Goal: Information Seeking & Learning: Learn about a topic

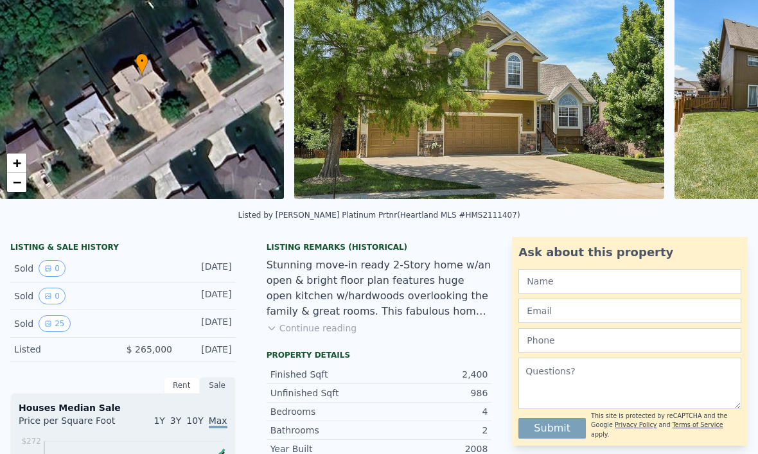
scroll to position [125, 0]
click at [53, 326] on button "25" at bounding box center [54, 323] width 31 height 17
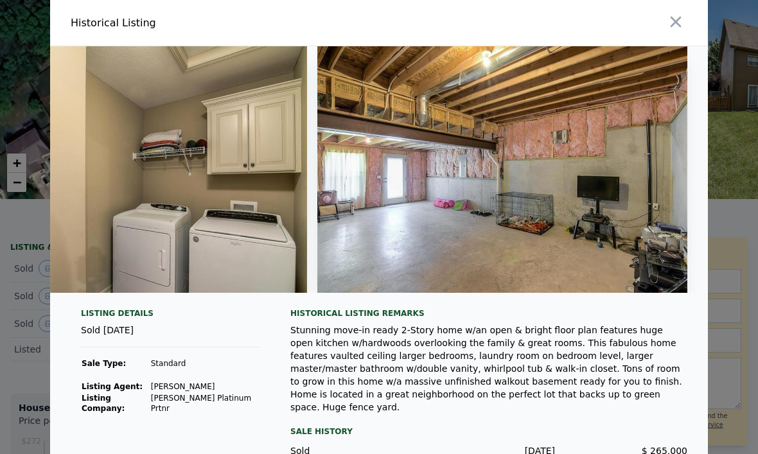
scroll to position [0, 0]
click at [680, 21] on icon "button" at bounding box center [676, 22] width 18 height 18
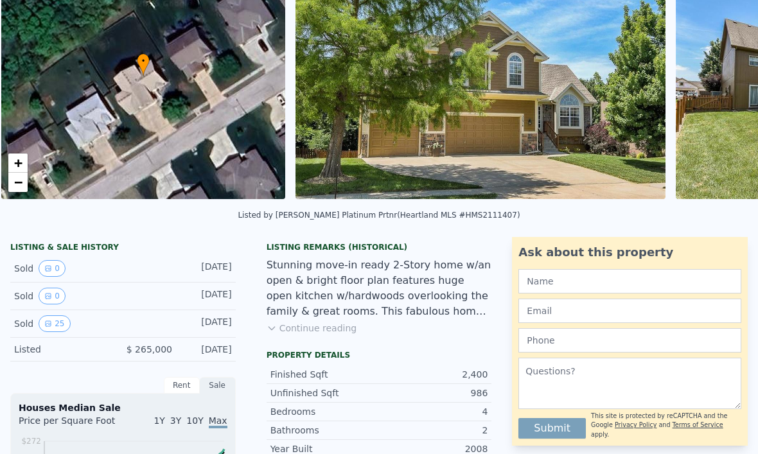
scroll to position [0, 5]
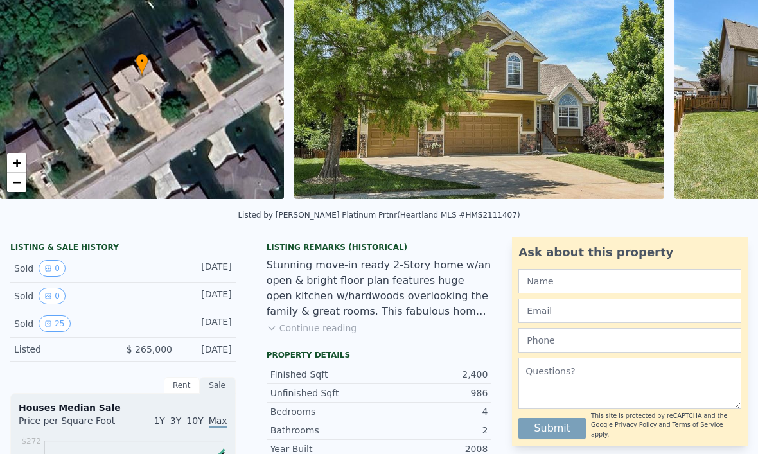
click at [64, 265] on button "0" at bounding box center [52, 268] width 27 height 17
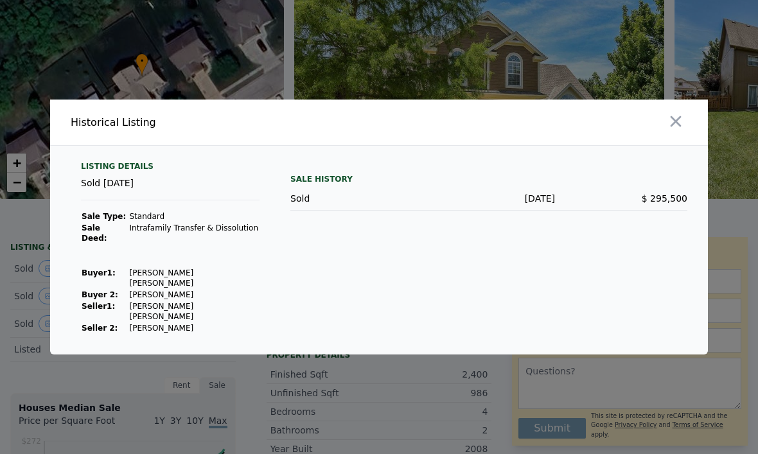
click at [680, 130] on icon "button" at bounding box center [676, 121] width 18 height 18
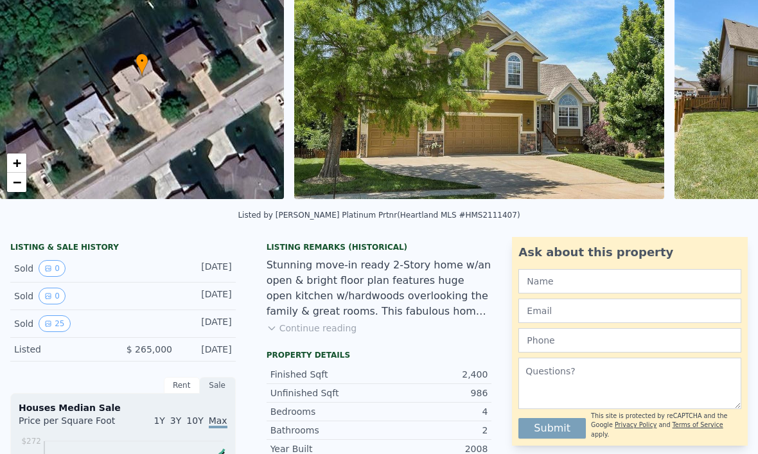
click at [57, 265] on button "0" at bounding box center [52, 268] width 27 height 17
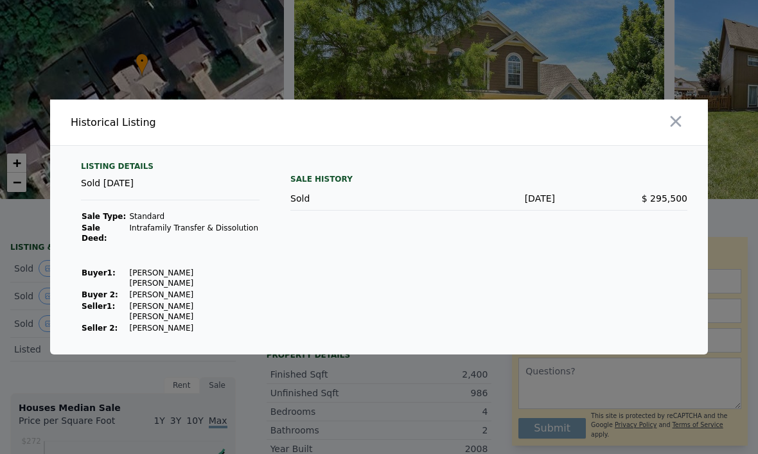
click at [676, 130] on icon "button" at bounding box center [676, 121] width 18 height 18
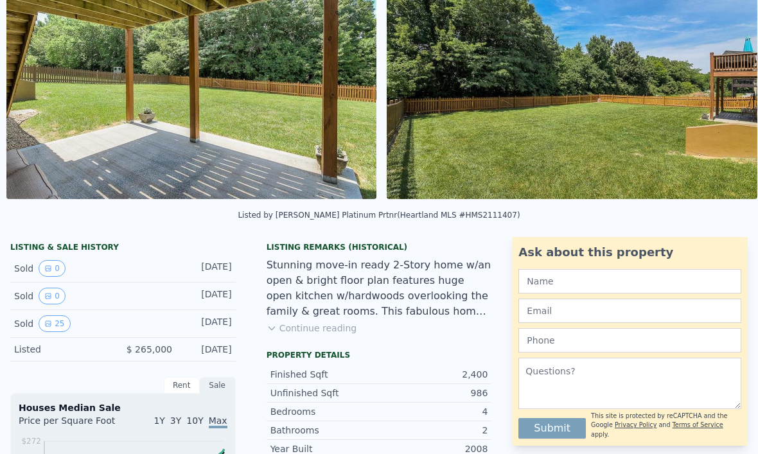
scroll to position [0, 1817]
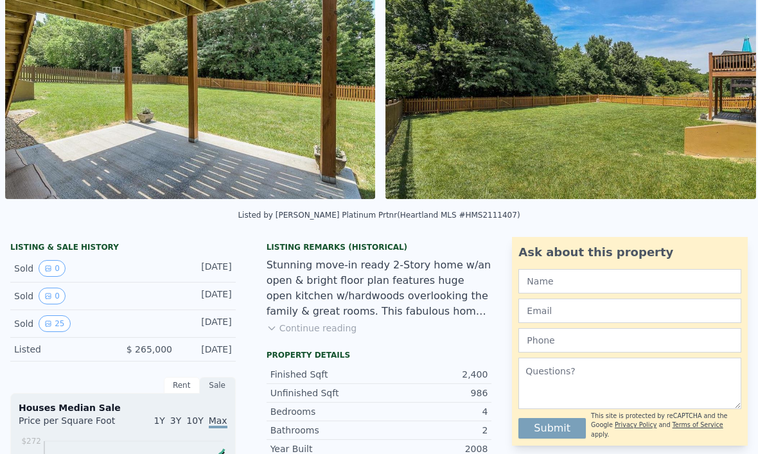
click at [333, 331] on button "Continue reading" at bounding box center [312, 328] width 91 height 13
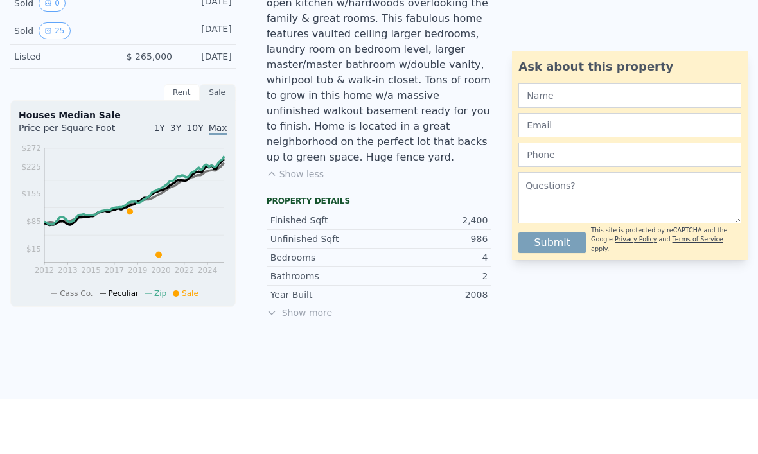
scroll to position [420, 0]
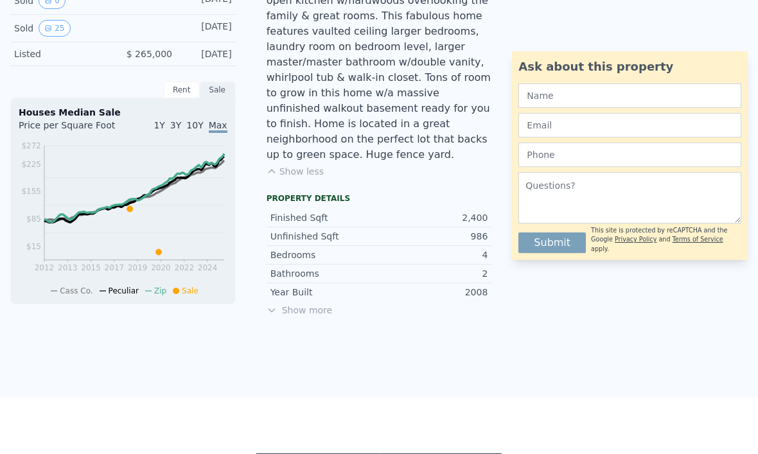
click at [318, 304] on span "Show more" at bounding box center [379, 310] width 225 height 13
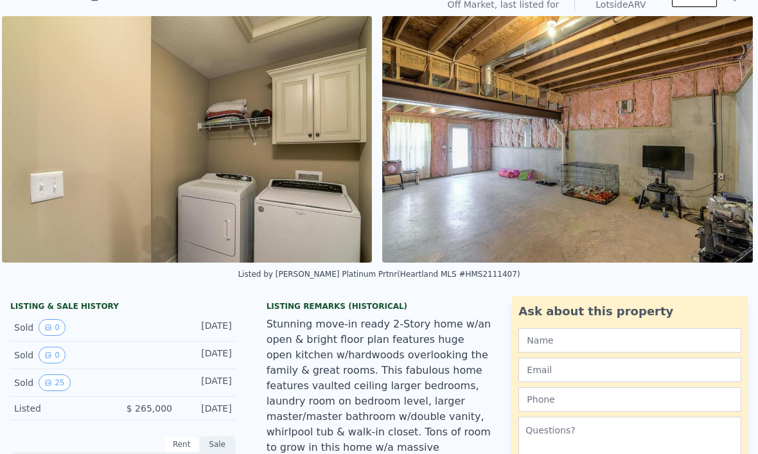
scroll to position [0, 9052]
click at [659, 89] on img at bounding box center [567, 139] width 371 height 247
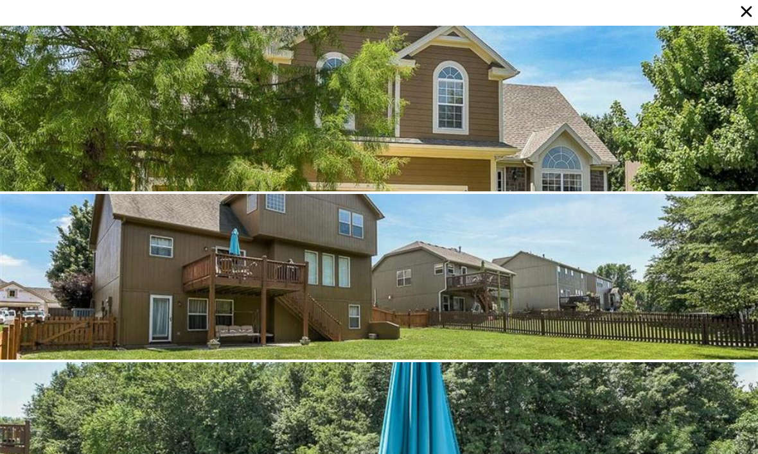
scroll to position [0, 0]
click at [743, 16] on icon at bounding box center [746, 12] width 18 height 18
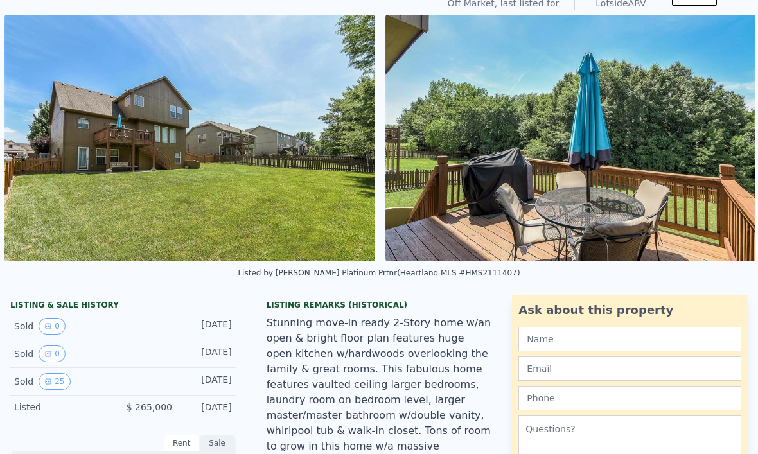
scroll to position [0, 674]
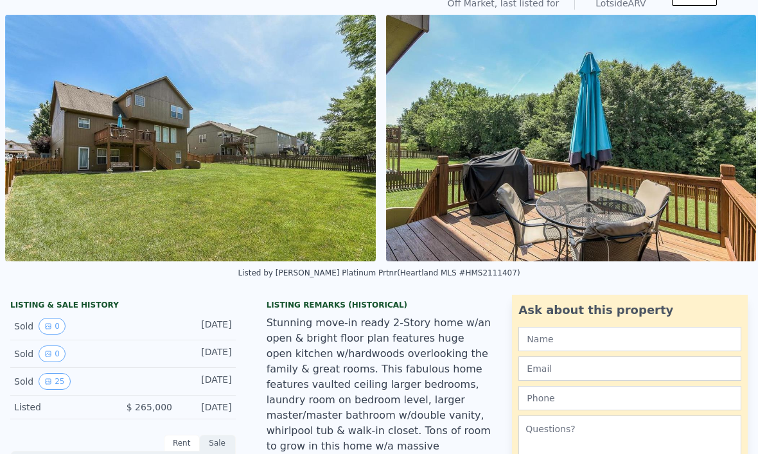
click at [41, 165] on img at bounding box center [190, 138] width 371 height 247
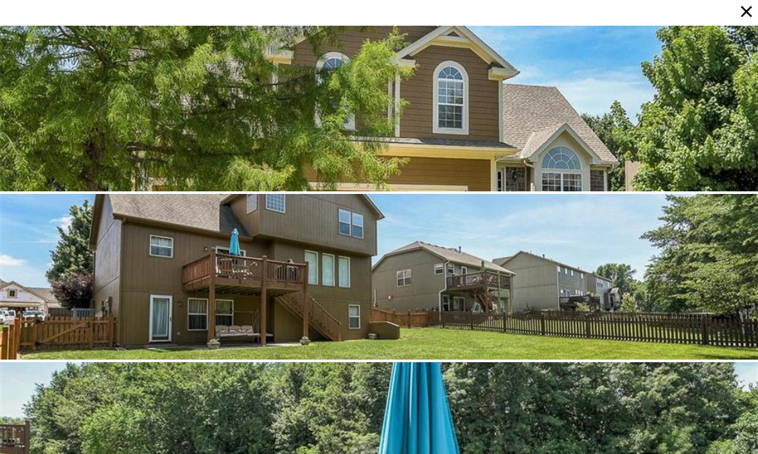
click at [745, 10] on icon at bounding box center [746, 11] width 11 height 11
